Goal: Task Accomplishment & Management: Manage account settings

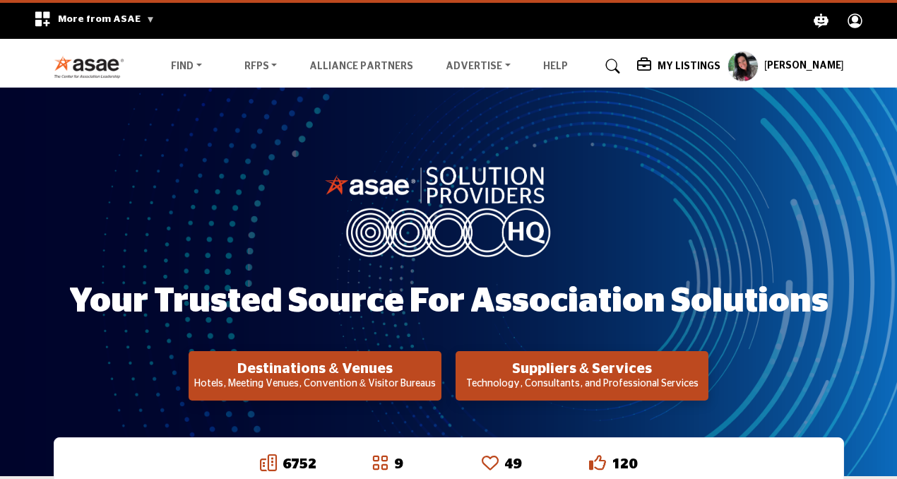
click at [759, 69] on profile-featured-9d57d186-dcdc-4fd1-8698-ebbedcf867ab "Show hide supplier dropdown" at bounding box center [743, 66] width 31 height 31
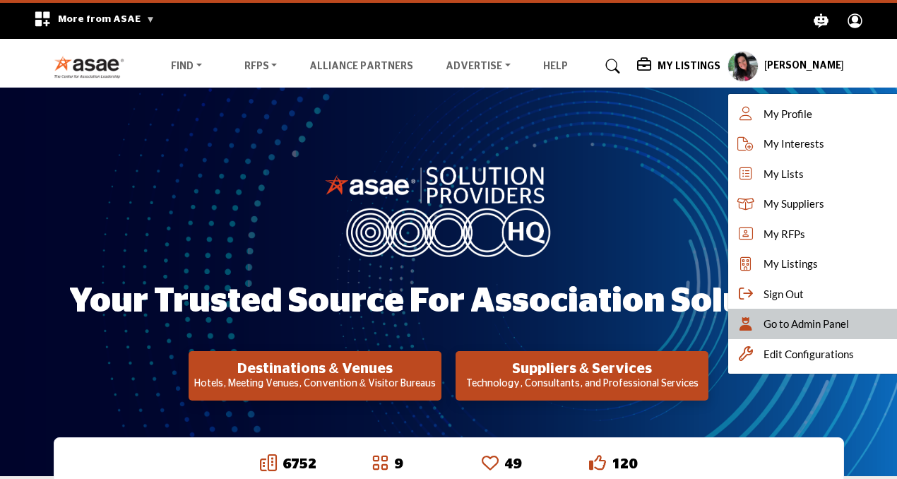
click at [757, 325] on icon at bounding box center [745, 324] width 21 height 14
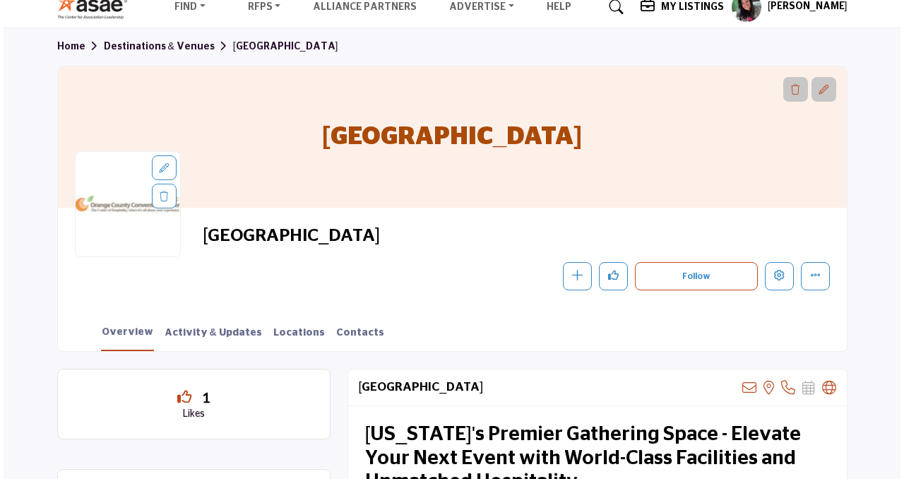
scroll to position [68, 0]
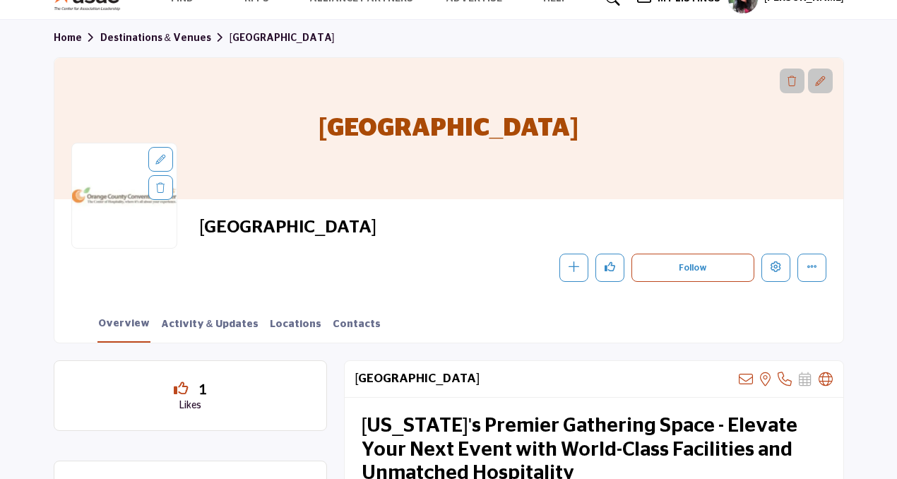
click at [773, 289] on div "[GEOGRAPHIC_DATA] Follow Following Message Recommend Add to My Suppliers" at bounding box center [448, 249] width 789 height 100
click at [774, 271] on icon "Edit company" at bounding box center [776, 266] width 11 height 11
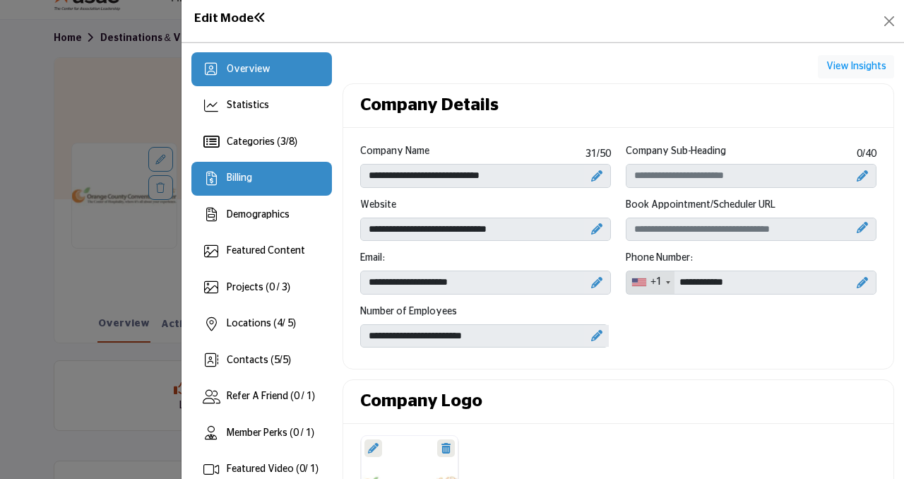
click at [250, 177] on span "Billing" at bounding box center [239, 178] width 25 height 10
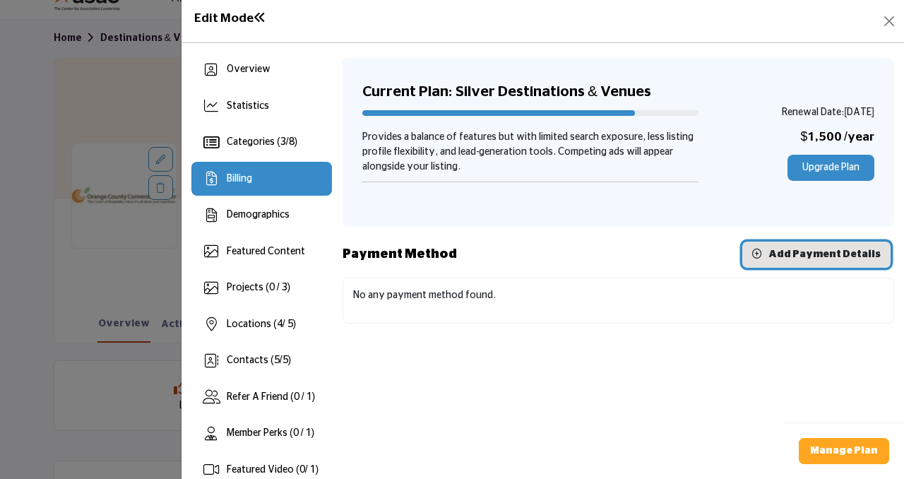
click at [806, 255] on span "Add Payment Details" at bounding box center [825, 254] width 112 height 10
